Goal: Check status: Check status

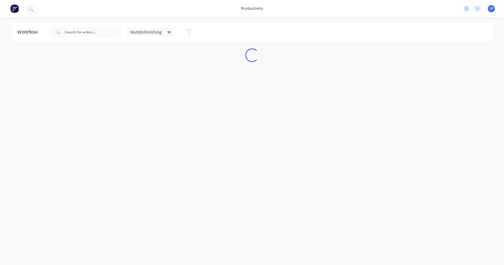
click at [169, 33] on icon at bounding box center [169, 32] width 4 height 6
click at [137, 75] on button "None" at bounding box center [161, 74] width 61 height 7
click at [85, 32] on input "text" at bounding box center [93, 31] width 56 height 11
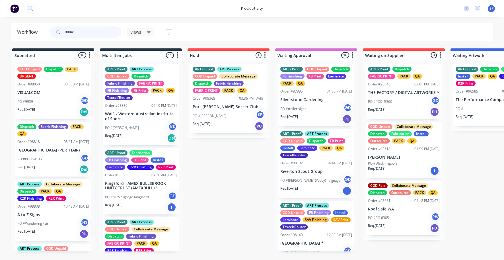
drag, startPoint x: 77, startPoint y: 32, endPoint x: 72, endPoint y: 33, distance: 5.0
click at [72, 33] on input "98841" at bounding box center [93, 31] width 56 height 11
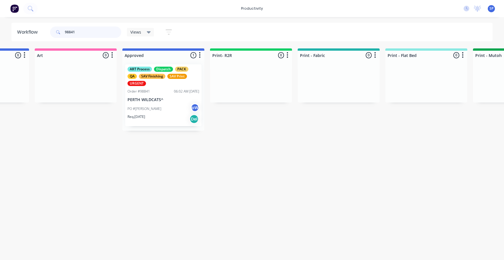
scroll to position [0, 494]
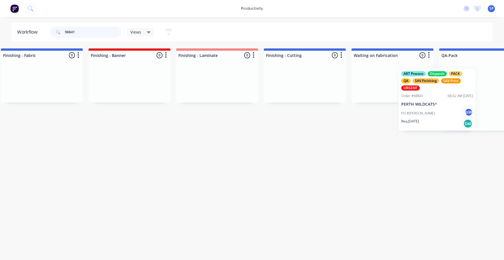
drag, startPoint x: 169, startPoint y: 101, endPoint x: 436, endPoint y: 105, distance: 267.3
click at [436, 105] on div "Submitted 0 Sort By Created date Required date Order number Customer name Most …" at bounding box center [26, 89] width 2188 height 82
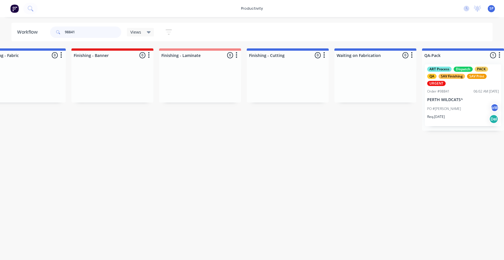
type input "98841"
click at [442, 97] on p "PERTH WILDCATS^" at bounding box center [463, 99] width 72 height 5
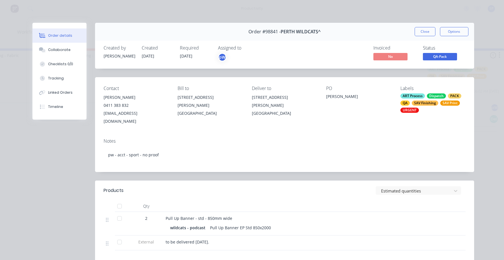
click at [428, 28] on button "Close" at bounding box center [425, 31] width 21 height 9
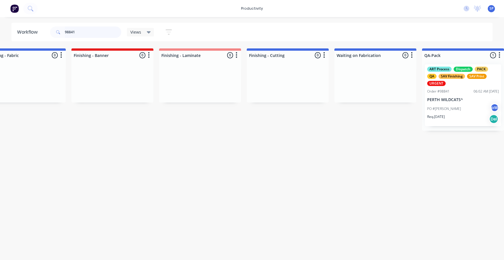
drag, startPoint x: 82, startPoint y: 33, endPoint x: 54, endPoint y: 34, distance: 27.7
click at [54, 35] on div "98841" at bounding box center [85, 31] width 71 height 11
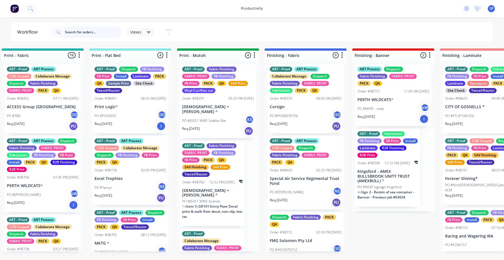
scroll to position [0, 825]
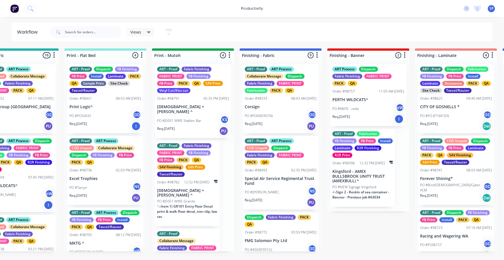
click at [188, 107] on p "[DEMOGRAPHIC_DATA] + [PERSON_NAME] ^" at bounding box center [193, 109] width 72 height 10
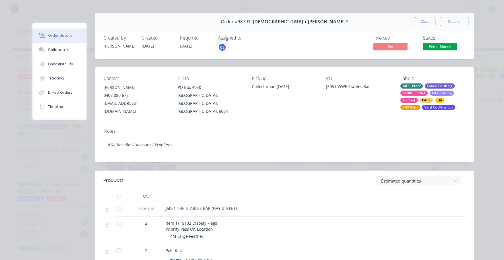
scroll to position [0, 0]
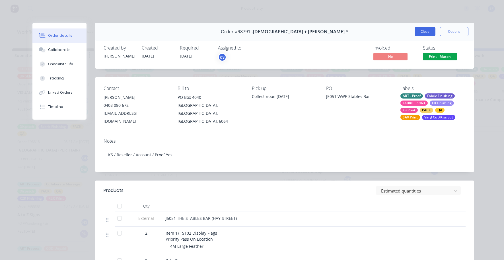
click at [416, 30] on button "Close" at bounding box center [425, 31] width 21 height 9
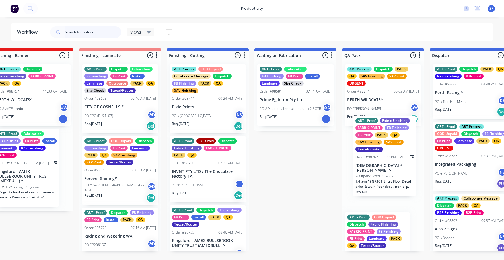
scroll to position [0, 1161]
drag, startPoint x: 240, startPoint y: 195, endPoint x: 375, endPoint y: 178, distance: 136.3
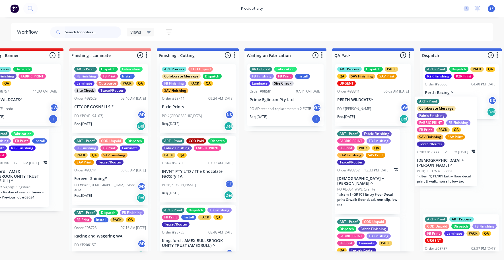
scroll to position [0, 1189]
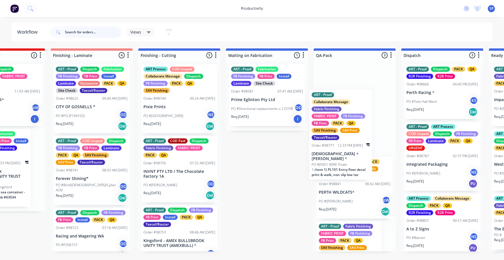
drag, startPoint x: 118, startPoint y: 200, endPoint x: 344, endPoint y: 151, distance: 231.7
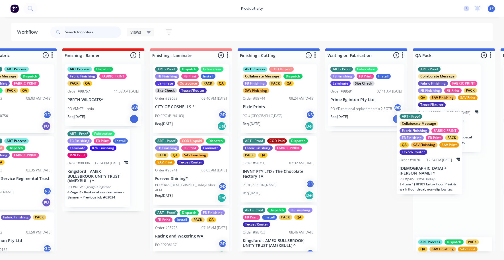
scroll to position [0, 1106]
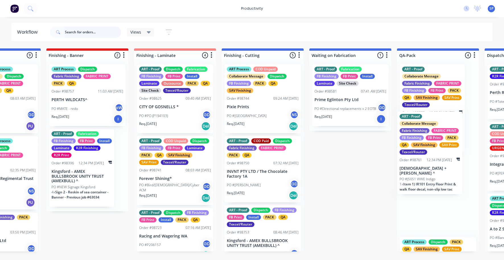
drag, startPoint x: 127, startPoint y: 192, endPoint x: 424, endPoint y: 169, distance: 297.9
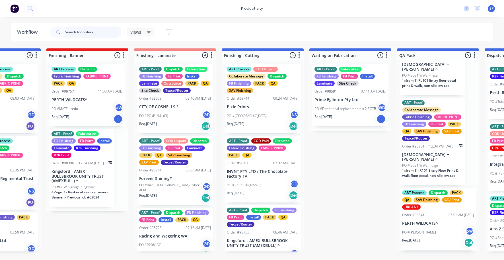
scroll to position [57, 0]
click at [439, 168] on div "PO #J5051 WWE Indigo" at bounding box center [432, 165] width 60 height 5
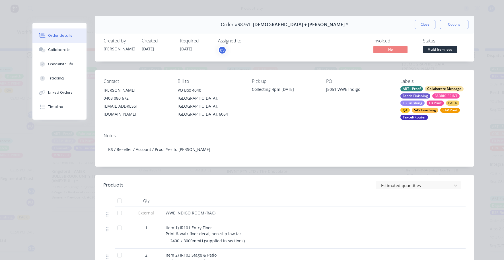
scroll to position [0, 0]
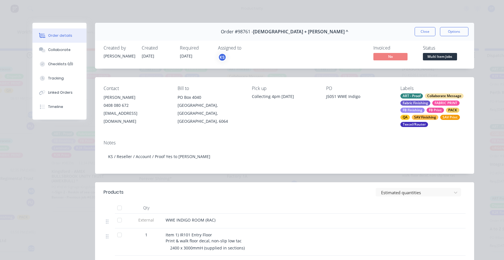
drag, startPoint x: 416, startPoint y: 32, endPoint x: 413, endPoint y: 47, distance: 15.7
click at [416, 31] on button "Close" at bounding box center [425, 31] width 21 height 9
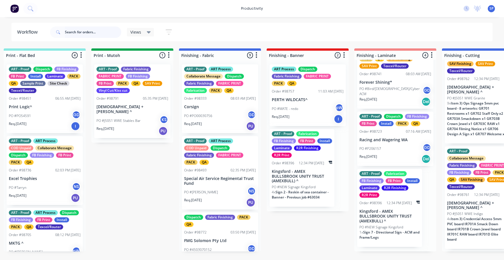
scroll to position [0, 839]
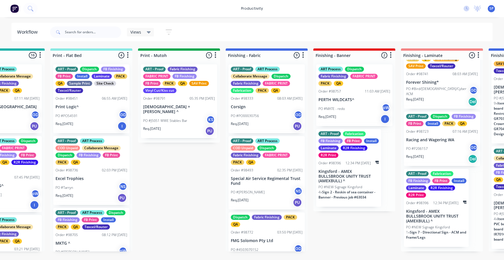
click at [174, 107] on p "[DEMOGRAPHIC_DATA] + [PERSON_NAME] ^" at bounding box center [179, 109] width 72 height 10
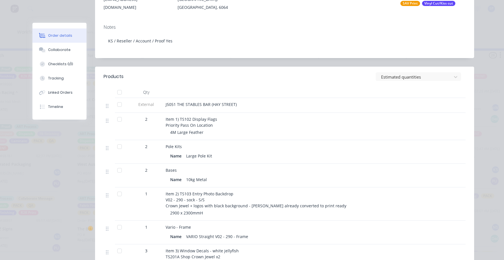
scroll to position [0, 1684]
drag, startPoint x: 279, startPoint y: 142, endPoint x: 286, endPoint y: 124, distance: 19.8
click at [286, 129] on div "4M Large Feather" at bounding box center [279, 132] width 219 height 6
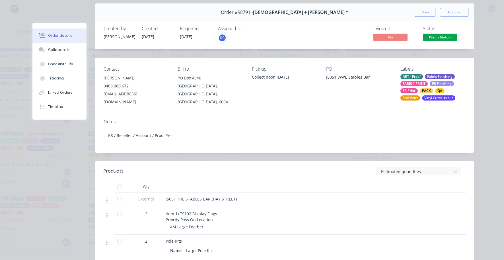
scroll to position [0, 0]
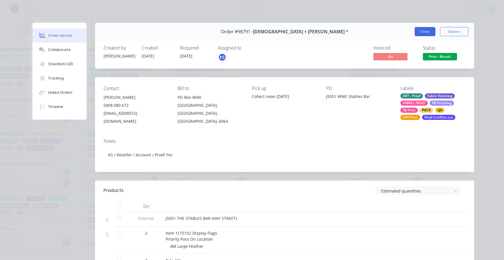
click at [424, 30] on button "Close" at bounding box center [425, 31] width 21 height 9
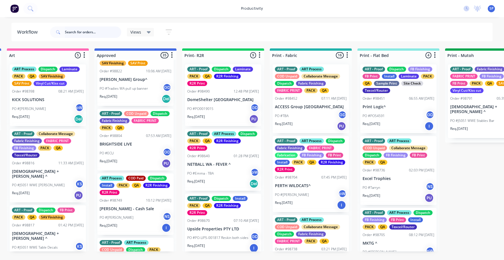
scroll to position [1110, 0]
